Goal: Manage account settings

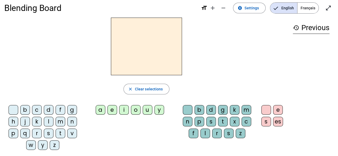
scroll to position [4, 0]
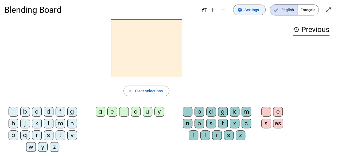
click at [250, 9] on span "Settings" at bounding box center [251, 10] width 14 height 6
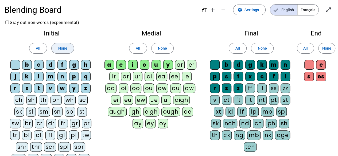
click at [69, 46] on span at bounding box center [63, 48] width 22 height 13
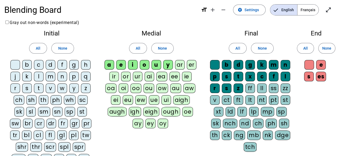
click at [40, 65] on div "c" at bounding box center [39, 65] width 10 height 10
click at [64, 65] on div "f" at bounding box center [62, 65] width 10 height 10
click at [83, 67] on div "h" at bounding box center [86, 65] width 10 height 10
click at [53, 77] on div "m" at bounding box center [51, 77] width 10 height 10
click at [19, 90] on div "r" at bounding box center [15, 89] width 10 height 10
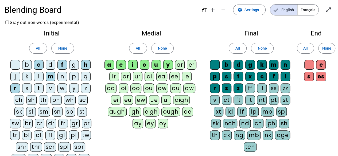
click at [23, 90] on div "s" at bounding box center [27, 89] width 10 height 10
click at [38, 89] on div "t" at bounding box center [39, 89] width 10 height 10
click at [64, 88] on div "w" at bounding box center [62, 89] width 10 height 10
click at [157, 49] on span at bounding box center [162, 48] width 22 height 13
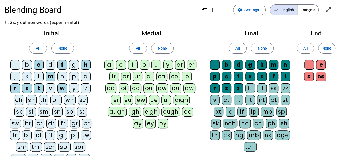
click at [110, 65] on div "a" at bounding box center [109, 65] width 10 height 10
click at [261, 47] on span "None" at bounding box center [262, 48] width 9 height 6
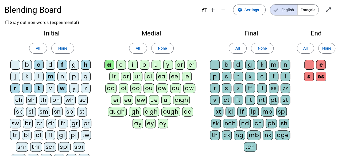
click at [228, 67] on div "b" at bounding box center [227, 65] width 10 height 10
click at [237, 65] on div "d" at bounding box center [239, 65] width 10 height 10
click at [252, 65] on div "g" at bounding box center [250, 65] width 10 height 10
click at [216, 75] on div "p" at bounding box center [215, 77] width 10 height 10
click at [239, 74] on div "t" at bounding box center [239, 77] width 10 height 10
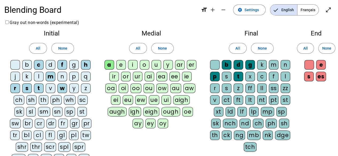
click at [250, 78] on div "x" at bounding box center [250, 77] width 10 height 10
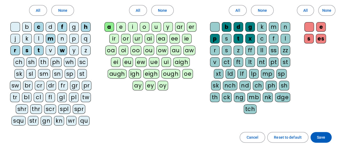
scroll to position [49, 0]
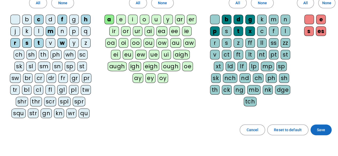
click at [321, 130] on span "Save" at bounding box center [321, 130] width 8 height 6
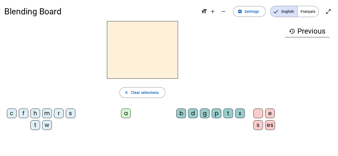
click at [121, 115] on div "a" at bounding box center [126, 114] width 10 height 10
click at [235, 118] on div "x" at bounding box center [240, 114] width 10 height 10
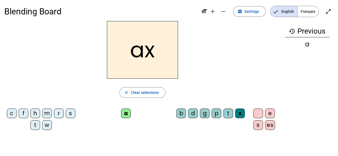
click at [27, 112] on div "f" at bounding box center [24, 114] width 10 height 10
click at [66, 118] on div "s" at bounding box center [71, 114] width 10 height 10
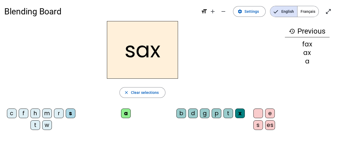
click at [194, 113] on div "d" at bounding box center [193, 114] width 10 height 10
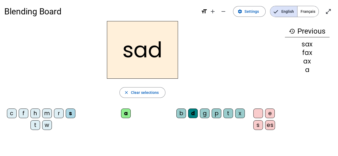
click at [52, 113] on div "m" at bounding box center [47, 114] width 10 height 10
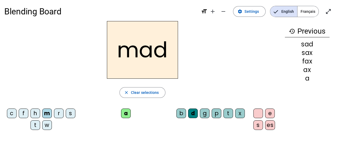
click at [40, 124] on div "t" at bounding box center [35, 126] width 10 height 10
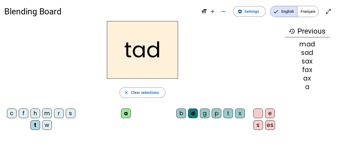
click at [203, 113] on div "g" at bounding box center [205, 114] width 10 height 10
click at [52, 125] on div "w" at bounding box center [47, 126] width 10 height 10
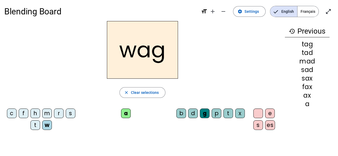
click at [63, 112] on div "r" at bounding box center [59, 114] width 10 height 10
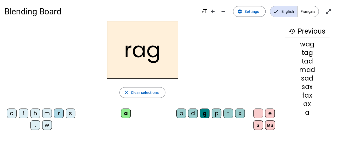
click at [230, 115] on div "t" at bounding box center [228, 114] width 10 height 10
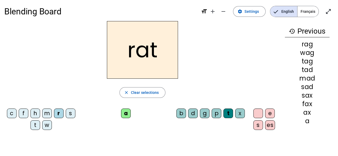
scroll to position [8, 0]
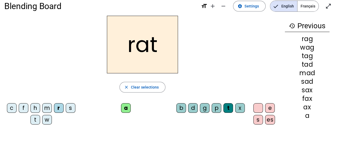
click at [36, 107] on div "h" at bounding box center [35, 108] width 10 height 10
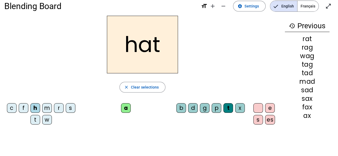
click at [17, 108] on div "c" at bounding box center [12, 108] width 10 height 10
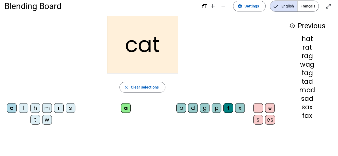
click at [182, 109] on div "b" at bounding box center [181, 108] width 10 height 10
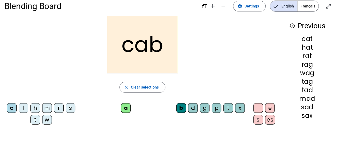
click at [39, 120] on div "t" at bounding box center [35, 120] width 10 height 10
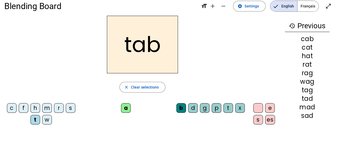
click at [217, 109] on div "p" at bounding box center [217, 108] width 10 height 10
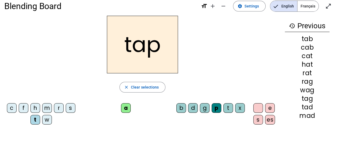
click at [13, 109] on div "c" at bounding box center [12, 108] width 10 height 10
